Goal: Task Accomplishment & Management: Use online tool/utility

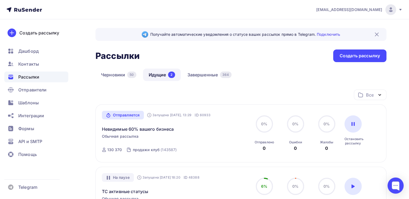
click at [345, 63] on div "Получайте автоматические уведомления о статусе ваших рассылок прямо в Telegram.…" at bounding box center [240, 154] width 291 height 253
click at [340, 51] on div "Создать рассылку" at bounding box center [359, 55] width 53 height 13
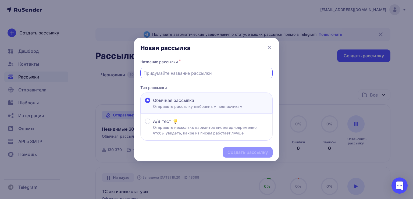
click at [201, 73] on input "text" at bounding box center [206, 73] width 126 height 6
click at [267, 49] on icon at bounding box center [269, 47] width 6 height 6
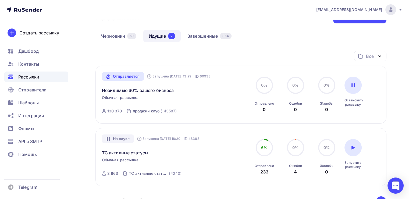
scroll to position [35, 0]
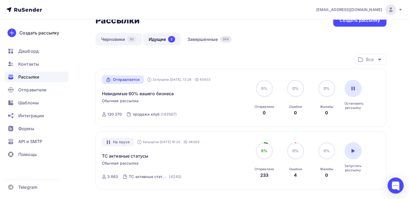
click at [125, 41] on link "Черновики 50" at bounding box center [118, 39] width 46 height 12
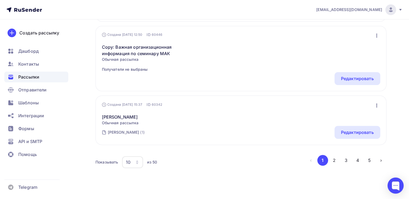
scroll to position [559, 0]
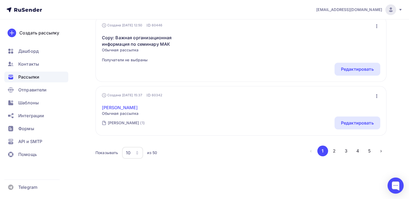
click at [138, 105] on link "Сергей Ломоносов" at bounding box center [120, 107] width 37 height 6
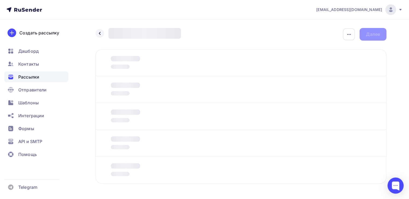
scroll to position [19, 0]
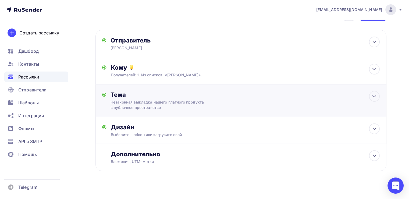
click at [195, 105] on div "Незаконная выкладка нашего платного продукта в публичное пространство" at bounding box center [158, 104] width 96 height 11
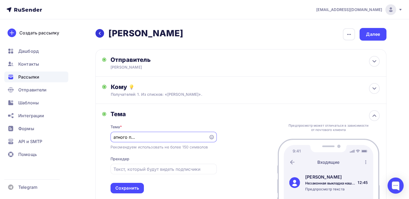
scroll to position [0, 0]
click at [103, 35] on div at bounding box center [99, 33] width 9 height 9
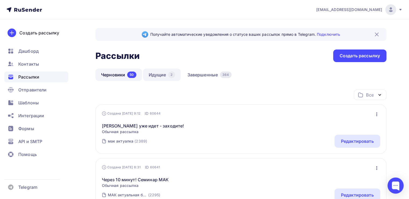
click at [171, 76] on div "2" at bounding box center [171, 74] width 7 height 6
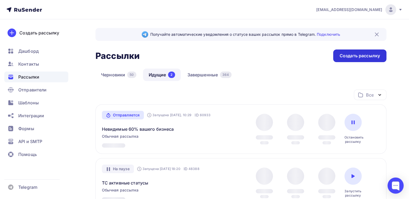
click at [349, 58] on div "Создать рассылку" at bounding box center [359, 56] width 40 height 6
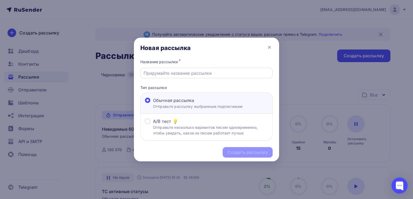
click at [167, 75] on input "text" at bounding box center [206, 73] width 126 height 6
paste input "Незаконная выкладка нашего платного продукта в публичное пространство"
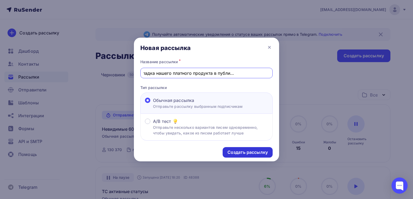
type input "Незаконная выкладка нашего платного продукта в публичное пространство"
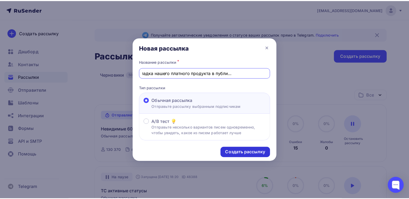
scroll to position [0, 0]
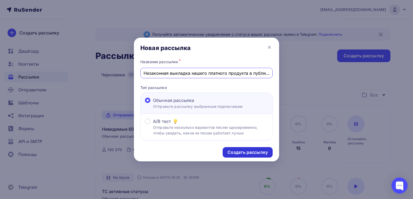
click at [232, 152] on div "Создать рассылку" at bounding box center [247, 152] width 40 height 6
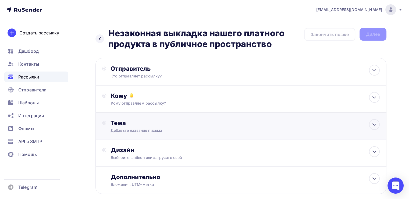
click at [169, 118] on div "Тема Добавьте название письма Тема * Рекомендуем использовать не более 150 симв…" at bounding box center [240, 126] width 291 height 27
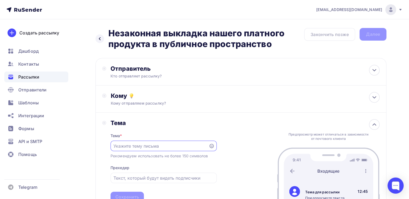
paste input "Незаконная выкладка нашего платного продукта в публичное пространство"
type input "Незаконная выкладка нашего платного продукта в публичное пространство"
click at [126, 70] on div "Отправитель" at bounding box center [168, 69] width 116 height 8
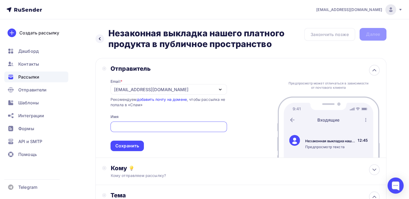
click at [121, 91] on div "[EMAIL_ADDRESS][DOMAIN_NAME]" at bounding box center [151, 89] width 74 height 6
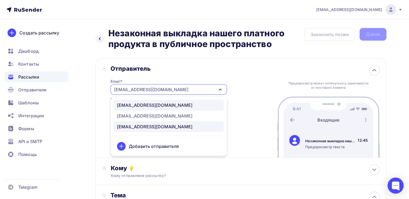
click at [121, 103] on div "[EMAIL_ADDRESS][DOMAIN_NAME]" at bounding box center [155, 105] width 76 height 6
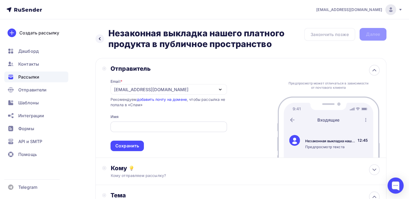
click at [121, 126] on input "text" at bounding box center [168, 127] width 110 height 6
type input "[PERSON_NAME]"
click at [124, 151] on div "Отправитель Email * info@ut-newlightconsult.com info@ut-newlightconsult.com no-…" at bounding box center [240, 108] width 291 height 100
click at [124, 146] on div "Сохранить" at bounding box center [127, 146] width 24 height 6
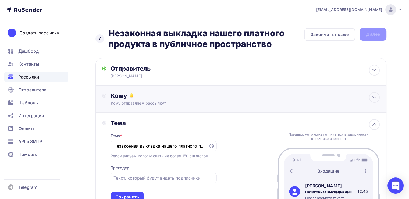
click at [135, 101] on div "Кому отправляем рассылку?" at bounding box center [232, 103] width 242 height 5
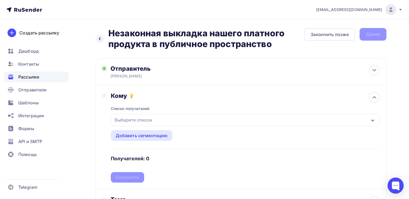
click at [134, 121] on div "Выберите список" at bounding box center [133, 120] width 42 height 10
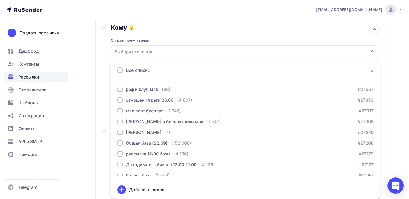
scroll to position [94, 0]
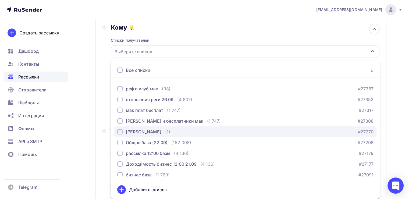
click at [143, 130] on div "[PERSON_NAME]" at bounding box center [143, 131] width 35 height 6
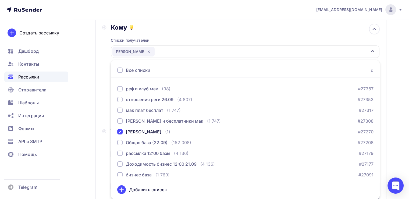
click at [93, 96] on div "Назад Незаконная выкладка нашего платного продукта в публичное пространство Нез…" at bounding box center [204, 128] width 409 height 355
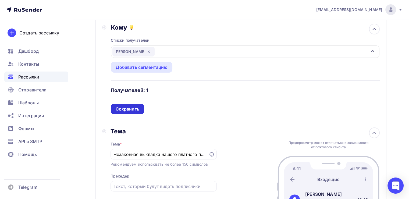
click at [116, 107] on div "Сохранить" at bounding box center [128, 109] width 24 height 6
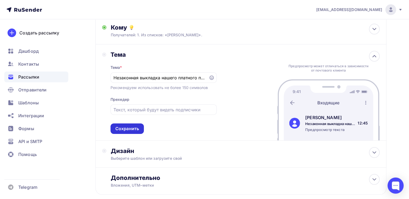
click at [128, 128] on div "Сохранить" at bounding box center [127, 128] width 24 height 6
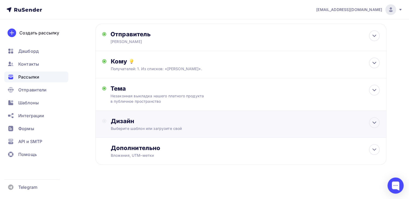
click at [138, 120] on div "Дизайн" at bounding box center [245, 121] width 269 height 8
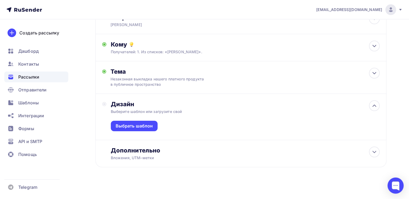
scroll to position [54, 0]
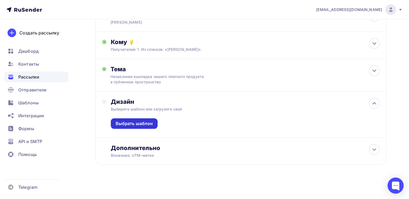
click at [139, 120] on div "Выбрать шаблон" at bounding box center [134, 123] width 37 height 6
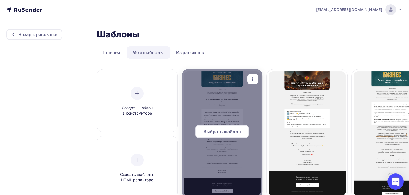
scroll to position [0, 24]
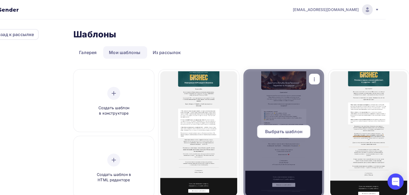
click at [268, 128] on span "Выбрать шаблон" at bounding box center [283, 131] width 37 height 6
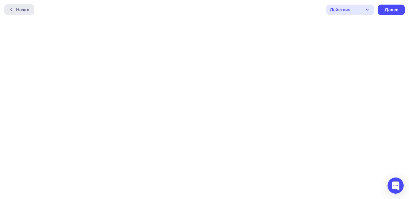
click at [8, 6] on div "Назад" at bounding box center [19, 9] width 30 height 11
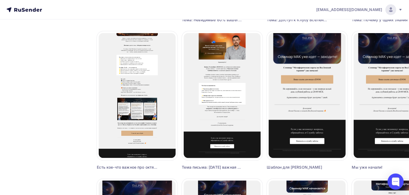
scroll to position [186, 0]
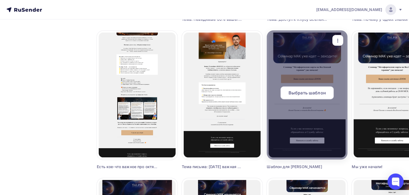
click at [308, 99] on div "Выбрать шаблон" at bounding box center [307, 94] width 81 height 17
click at [308, 97] on div "Выбрать шаблон" at bounding box center [306, 92] width 53 height 13
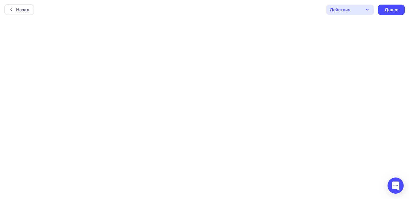
click at [378, 13] on div "Действия Отправить тестовое письмо Предпросмотр Сохранить в Мои шаблоны Выйти б…" at bounding box center [365, 10] width 78 height 10
click at [385, 8] on div "Далее" at bounding box center [391, 10] width 14 height 6
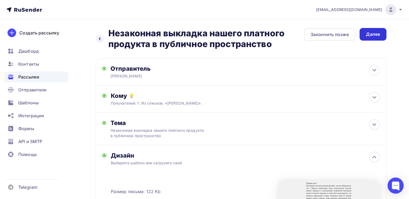
click at [363, 37] on div "Далее" at bounding box center [372, 34] width 27 height 13
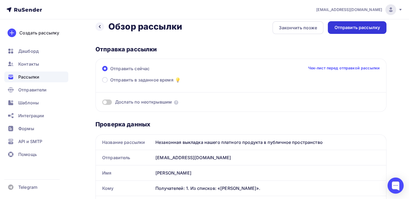
click at [339, 23] on div "Отправить рассылку" at bounding box center [357, 27] width 59 height 13
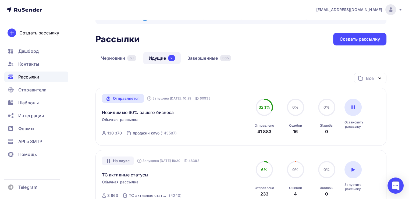
scroll to position [15, 0]
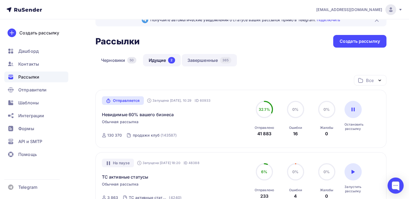
click at [190, 58] on link "Завершенные 365" at bounding box center [209, 60] width 55 height 12
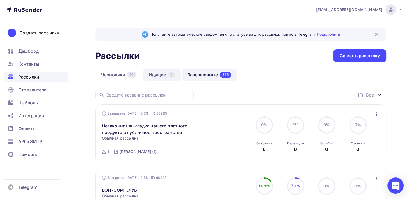
click at [173, 72] on div "2" at bounding box center [171, 74] width 7 height 6
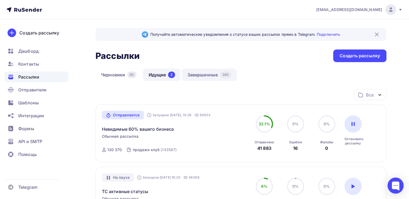
click at [188, 74] on link "Завершенные 365" at bounding box center [209, 75] width 55 height 12
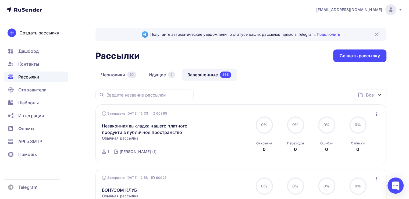
scroll to position [30, 0]
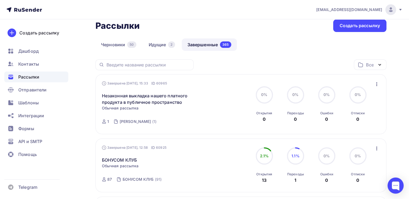
click at [375, 83] on icon "button" at bounding box center [376, 84] width 6 height 6
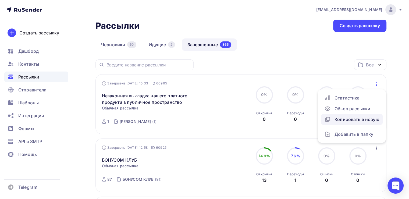
click at [350, 121] on div "Копировать в новую" at bounding box center [351, 119] width 55 height 6
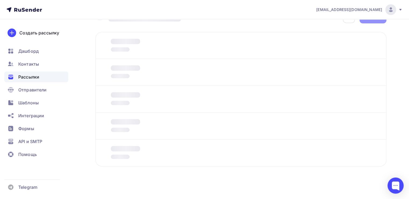
scroll to position [19, 0]
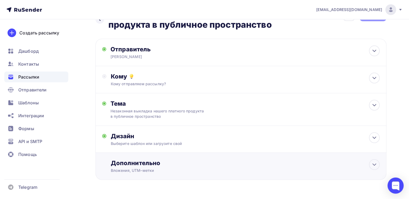
click at [161, 162] on div "Дополнительно" at bounding box center [245, 163] width 269 height 8
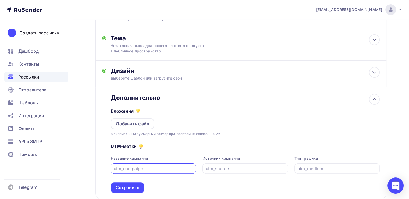
scroll to position [86, 0]
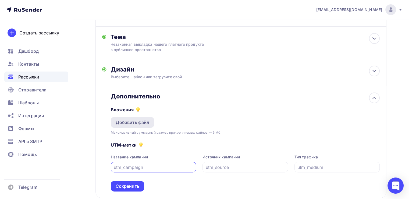
click at [136, 121] on div "Добавить файл" at bounding box center [133, 122] width 34 height 6
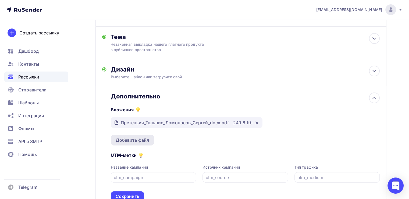
scroll to position [129, 0]
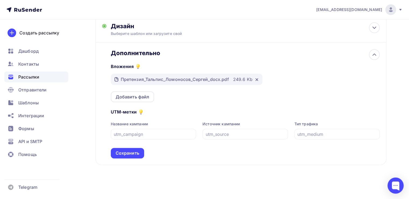
click at [135, 146] on div "UTM-метки Название кампании Источник кампании Тип трафика Сохранить" at bounding box center [245, 130] width 269 height 56
click at [135, 150] on div "Сохранить" at bounding box center [128, 153] width 24 height 6
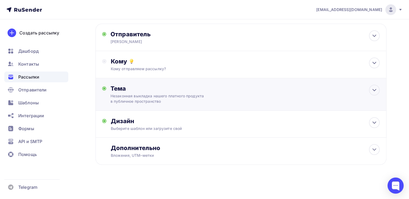
scroll to position [0, 0]
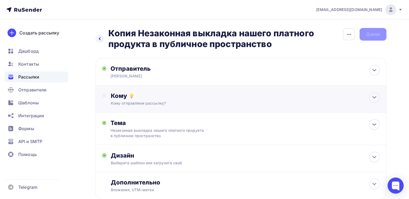
click at [173, 95] on div "Кому" at bounding box center [245, 96] width 269 height 8
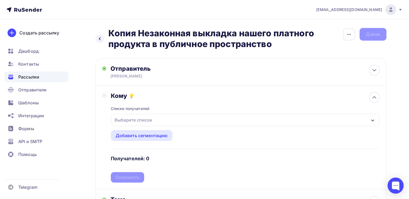
click at [150, 118] on div "Выберите список" at bounding box center [133, 120] width 42 height 10
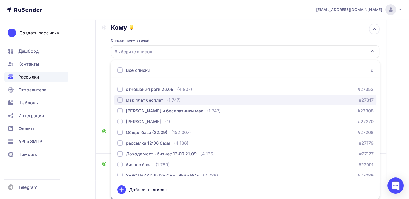
scroll to position [105, 0]
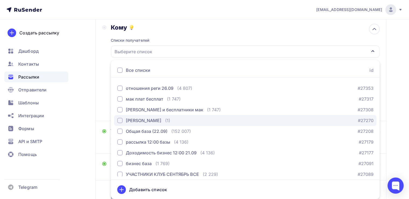
click at [156, 117] on div "[PERSON_NAME]" at bounding box center [143, 120] width 35 height 6
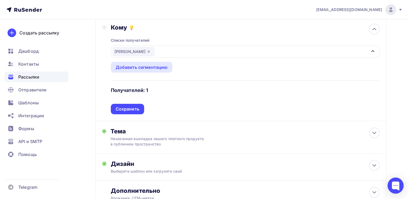
click at [61, 81] on div "Рассылки" at bounding box center [36, 76] width 64 height 11
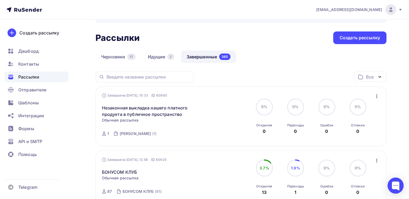
scroll to position [18, 0]
click at [121, 56] on link "Черновики 51" at bounding box center [118, 56] width 46 height 12
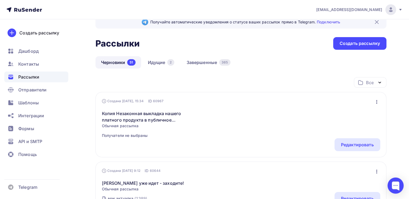
scroll to position [15, 0]
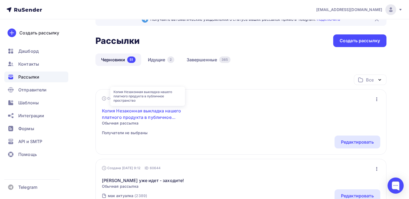
click at [175, 112] on link "Копия Незаконная выкладка нашего платного продукта в публичное пространство" at bounding box center [148, 113] width 92 height 13
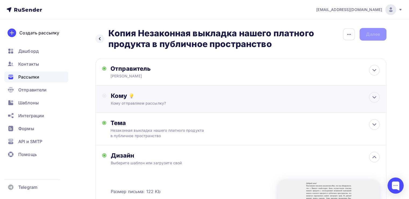
click at [178, 102] on div "Кому отправляем рассылку?" at bounding box center [232, 103] width 242 height 5
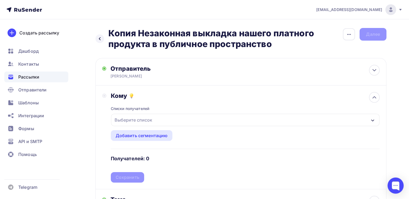
click at [168, 120] on div "Выберите список" at bounding box center [245, 120] width 268 height 12
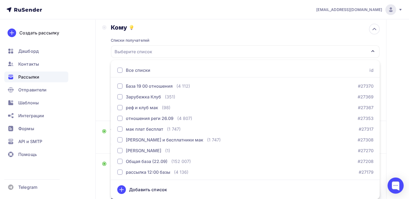
scroll to position [77, 0]
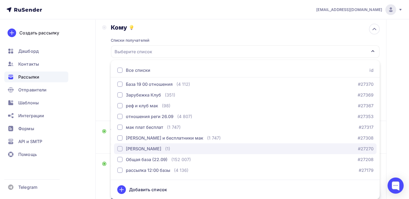
click at [124, 151] on div "[PERSON_NAME]" at bounding box center [139, 148] width 44 height 6
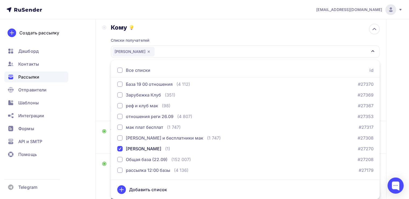
click at [75, 99] on div "Назад Копия Незаконная выкладка нашего платного продукта в публичное пространст…" at bounding box center [204, 142] width 409 height 383
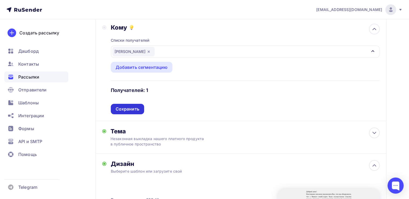
click at [114, 107] on div "Сохранить" at bounding box center [127, 109] width 33 height 10
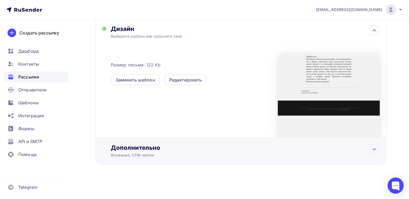
click at [153, 143] on div "Дополнительно Вложения, UTM–метки Вложения Добавить файл Максимальный суммарный…" at bounding box center [240, 150] width 291 height 27
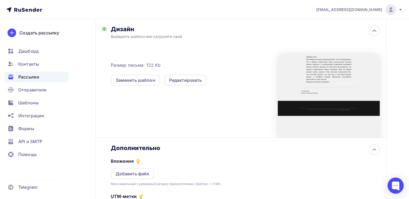
scroll to position [0, 0]
click at [137, 171] on div "Добавить файл" at bounding box center [133, 174] width 34 height 6
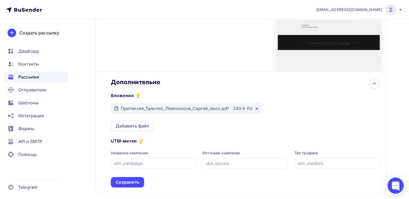
scroll to position [221, 0]
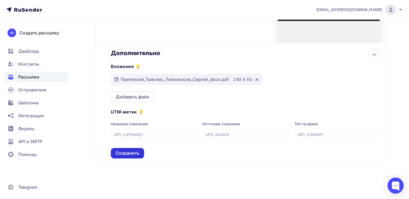
click at [129, 152] on div "Сохранить" at bounding box center [128, 153] width 24 height 6
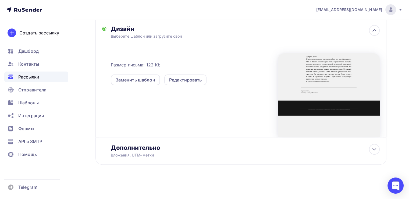
scroll to position [0, 0]
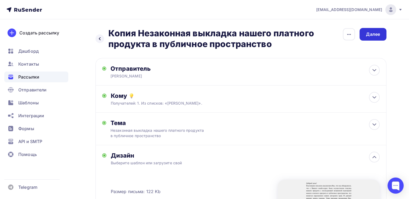
click at [362, 39] on div "Далее" at bounding box center [372, 34] width 27 height 13
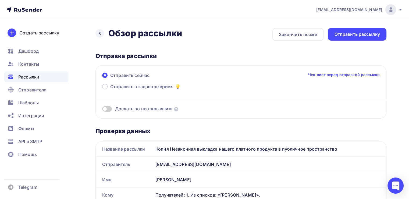
click at [362, 39] on div "Отправить рассылку" at bounding box center [357, 34] width 59 height 13
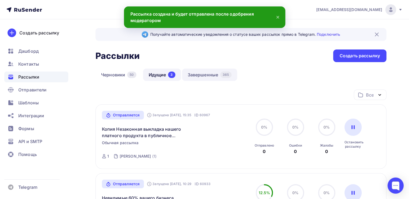
click at [208, 72] on link "Завершенные 365" at bounding box center [209, 75] width 55 height 12
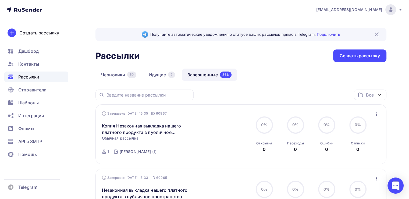
click at [376, 116] on icon "button" at bounding box center [376, 114] width 6 height 6
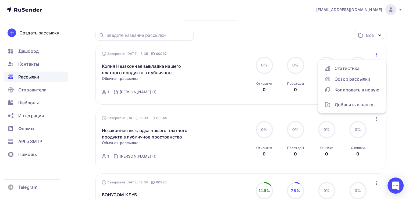
scroll to position [61, 0]
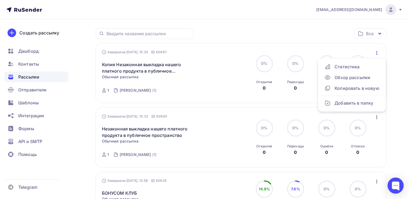
click at [189, 77] on div "Завершена [DATE], 15:35 ID 60967 Копия Незаконная выкладка нашего платного прод…" at bounding box center [163, 72] width 123 height 47
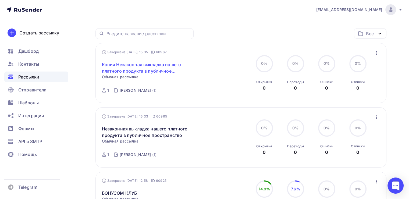
scroll to position [0, 0]
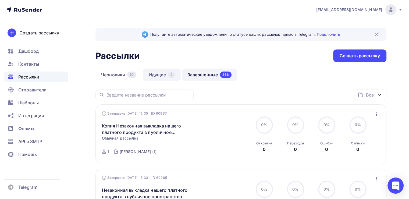
click at [159, 72] on link "Идущие 2" at bounding box center [162, 75] width 38 height 12
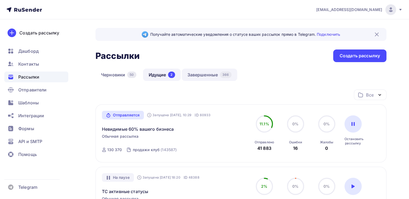
click at [215, 74] on link "Завершенные 366" at bounding box center [209, 75] width 55 height 12
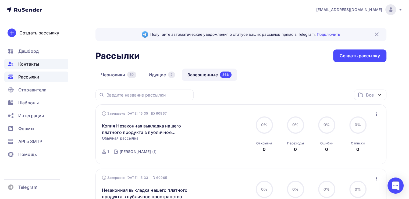
click at [37, 68] on div "Контакты" at bounding box center [36, 64] width 64 height 11
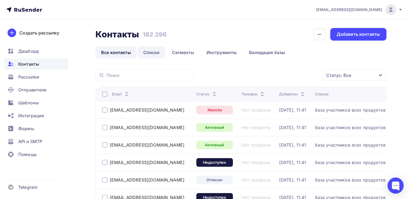
click at [155, 55] on link "Списки" at bounding box center [152, 52] width 28 height 12
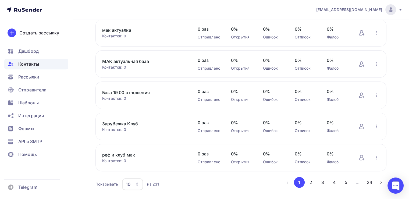
scroll to position [217, 0]
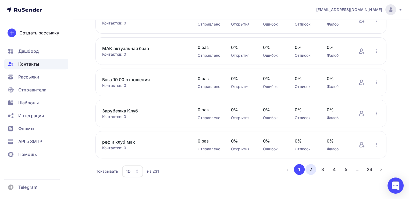
click at [310, 167] on button "2" at bounding box center [310, 169] width 11 height 11
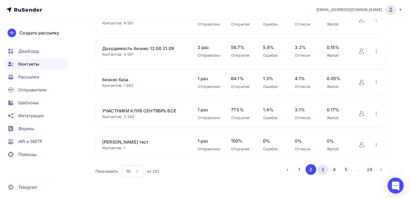
click at [320, 166] on button "3" at bounding box center [322, 169] width 11 height 11
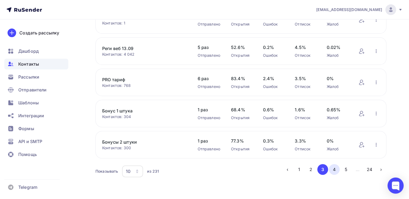
click at [333, 170] on button "4" at bounding box center [334, 169] width 11 height 11
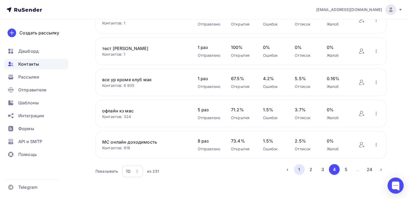
click at [297, 170] on button "1" at bounding box center [299, 169] width 11 height 11
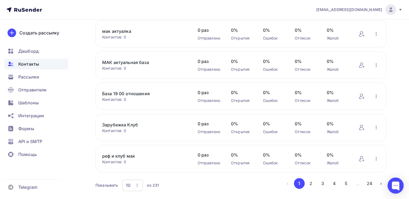
scroll to position [204, 0]
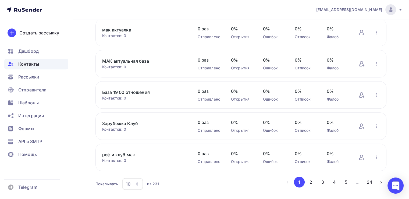
click at [135, 182] on icon "button" at bounding box center [137, 184] width 4 height 4
click at [136, 167] on div "100" at bounding box center [154, 166] width 52 height 6
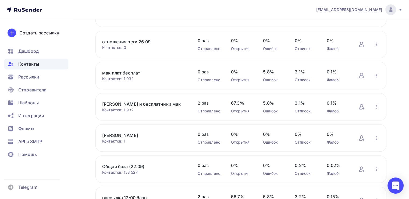
scroll to position [349, 0]
click at [135, 133] on link "[PERSON_NAME]" at bounding box center [144, 134] width 84 height 6
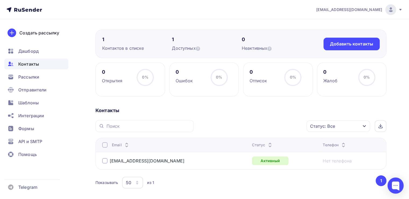
scroll to position [37, 0]
click at [22, 76] on span "Рассылки" at bounding box center [28, 77] width 21 height 6
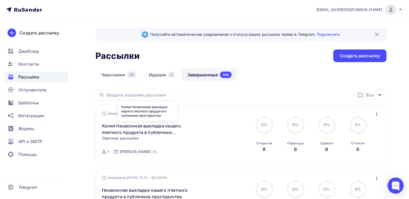
scroll to position [36, 0]
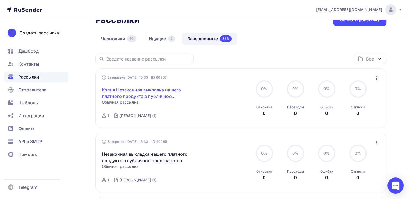
click at [152, 96] on link "Копия Незаконная выкладка нашего платного продукта в публичное пространство" at bounding box center [148, 93] width 92 height 13
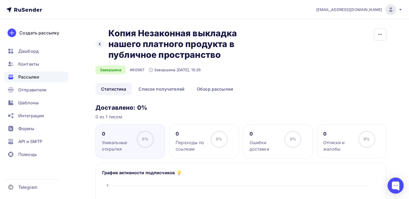
click at [104, 43] on div "Назад Копия Незаконная выкладка нашего платного продукта в публичное пространст…" at bounding box center [184, 44] width 179 height 32
click at [100, 44] on icon at bounding box center [100, 44] width 4 height 4
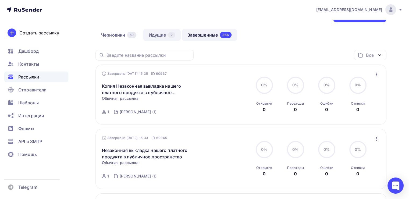
scroll to position [50, 0]
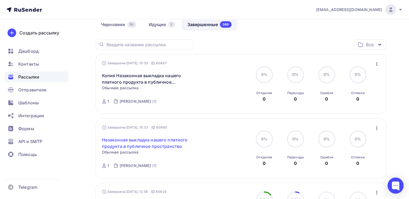
click at [133, 138] on link "Незаконная выкладка нашего платного продукта в публичное пространство" at bounding box center [148, 143] width 92 height 13
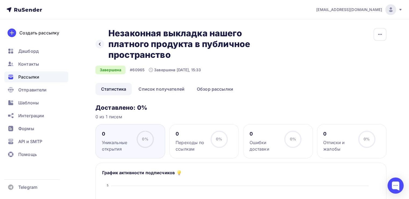
click at [100, 49] on div "Назад Незаконная выкладка нашего платного продукта в публичное пространство Нез…" at bounding box center [184, 44] width 179 height 32
click at [144, 109] on h3 "Доставлено: 0%" at bounding box center [240, 108] width 291 height 8
click at [138, 109] on h3 "Доставлено: 0%" at bounding box center [240, 108] width 291 height 8
click at [99, 43] on icon at bounding box center [100, 44] width 4 height 4
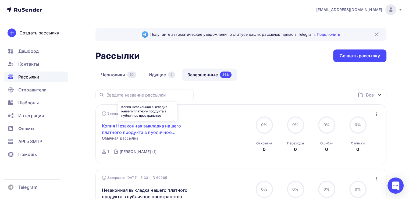
click at [154, 126] on link "Копия Незаконная выкладка нашего платного продукта в публичное пространство" at bounding box center [148, 129] width 92 height 13
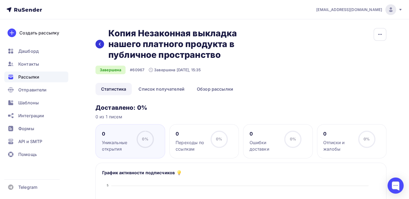
click at [96, 42] on div at bounding box center [99, 44] width 9 height 9
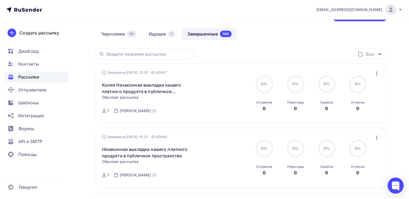
scroll to position [53, 0]
